Goal: Information Seeking & Learning: Learn about a topic

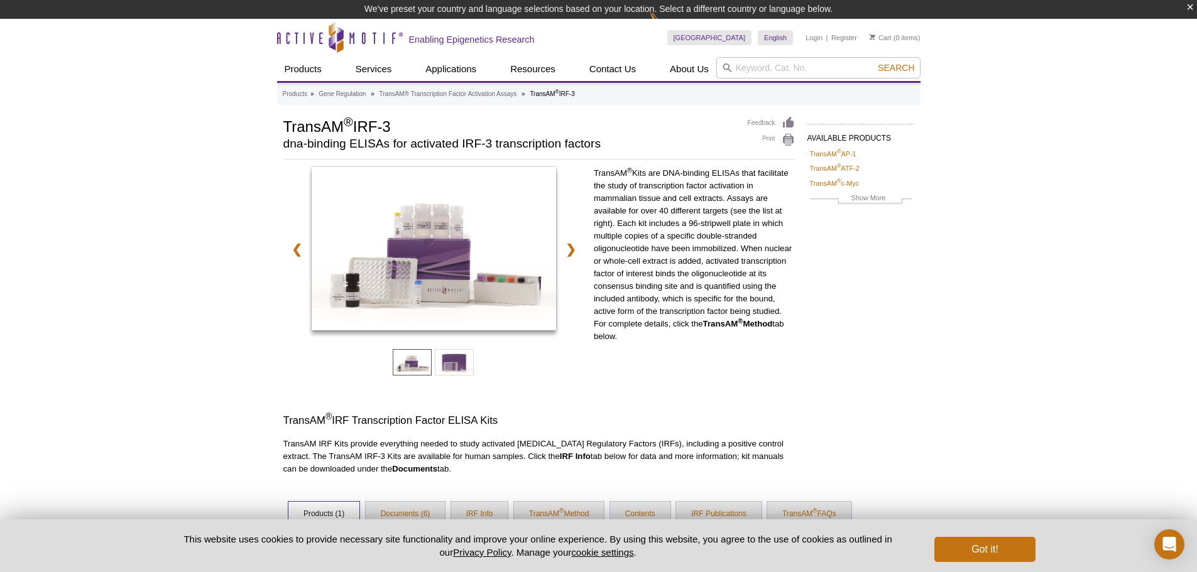
drag, startPoint x: 284, startPoint y: 130, endPoint x: 461, endPoint y: 131, distance: 177.2
click at [461, 131] on h1 "TransAM ® IRF-3" at bounding box center [509, 125] width 452 height 19
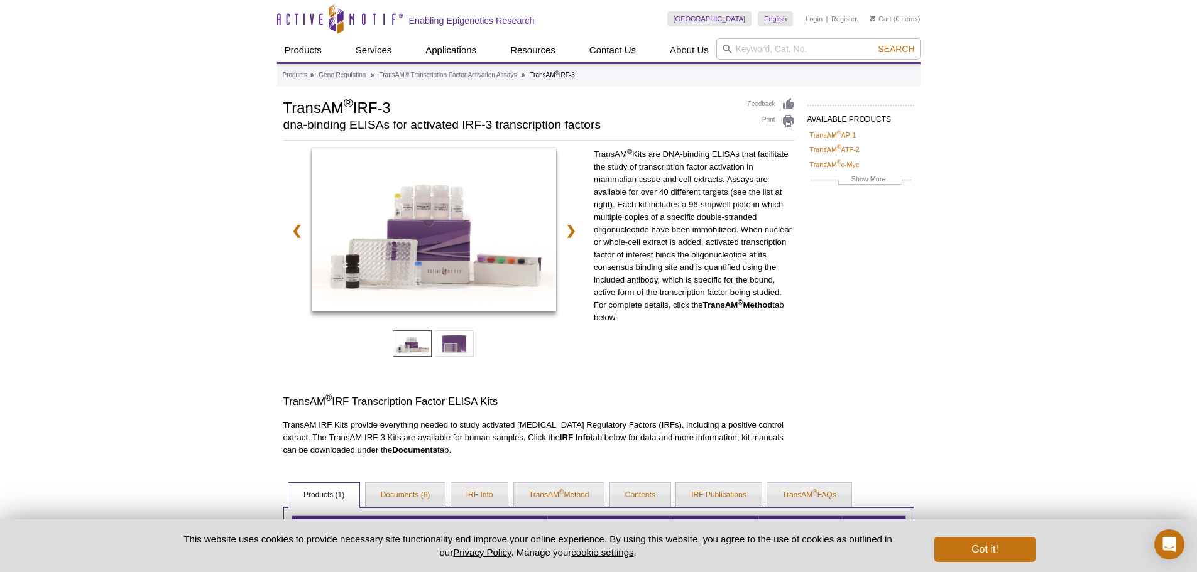
copy h1 "TransAM ® IRF-3"
drag, startPoint x: 156, startPoint y: 141, endPoint x: 161, endPoint y: 153, distance: 13.8
click at [156, 141] on div "Active Motif Logo Enabling Epigenetics Research 0 Search Skip to content Active…" at bounding box center [598, 370] width 1197 height 741
click at [447, 126] on h2 "dna-binding ELISAs for activated IRF-3 transcription factors" at bounding box center [509, 124] width 452 height 11
drag, startPoint x: 282, startPoint y: 127, endPoint x: 597, endPoint y: 124, distance: 314.8
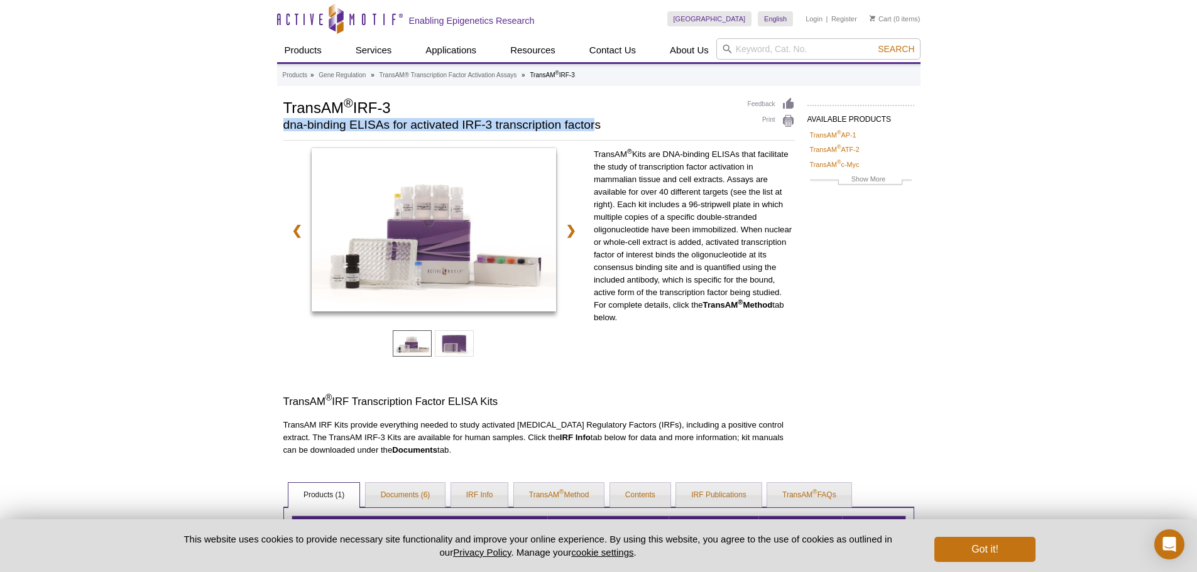
click at [597, 124] on div "AVAILABLE PRODUCTS TransAM ® AP-1 TransAM ® ATF-2 TransAM ® c-Myc TransAM ® C/E…" at bounding box center [598, 350] width 643 height 506
copy h2 "dna-binding ELISAs for activated IRF-3 transcription factor"
click at [26, 111] on div "Active Motif Logo Enabling Epigenetics Research 0 Search Skip to content Active…" at bounding box center [598, 370] width 1197 height 741
